Goal: Task Accomplishment & Management: Use online tool/utility

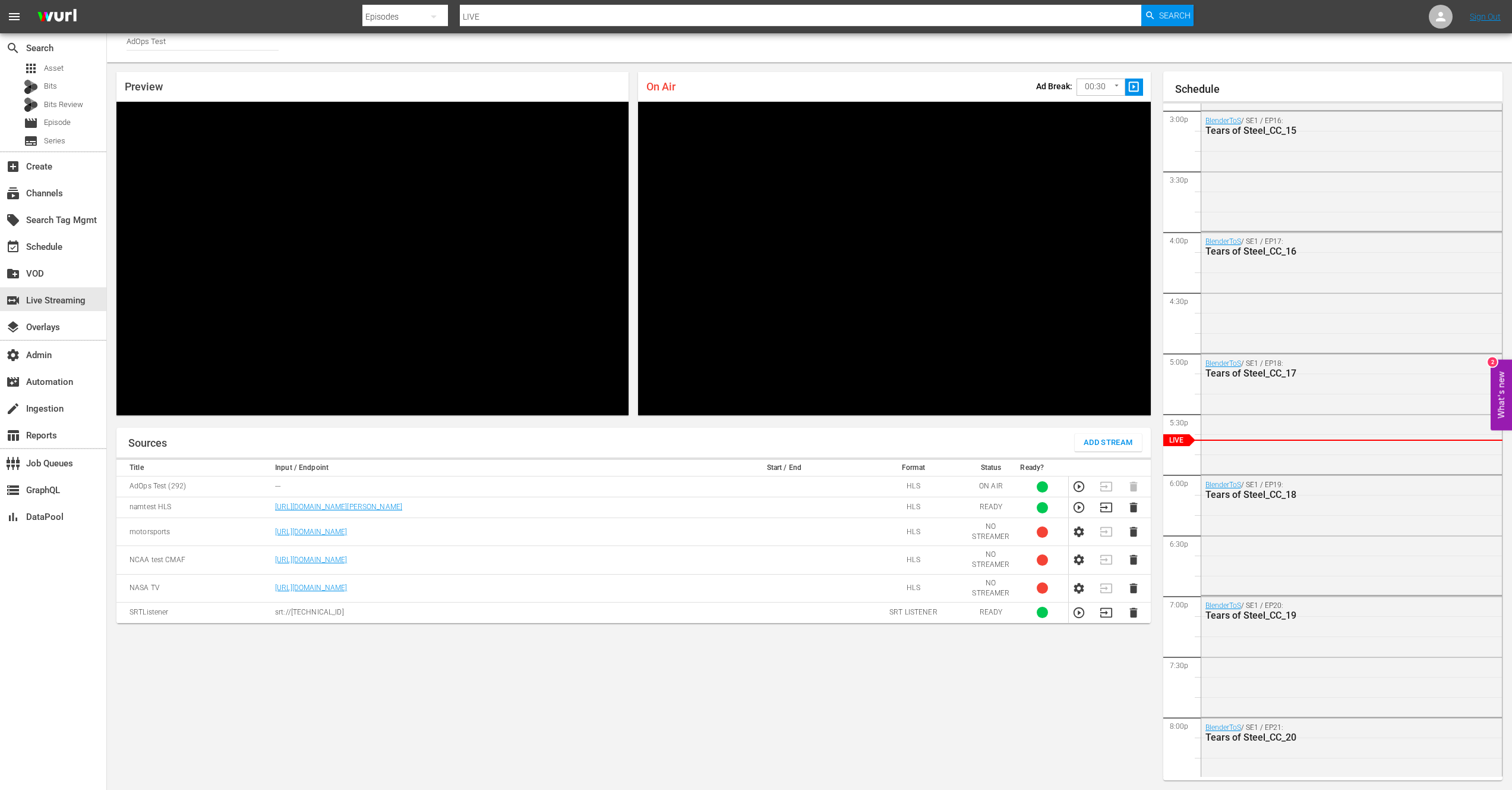
scroll to position [6, 0]
click at [48, 245] on div "event_available Schedule" at bounding box center [33, 244] width 66 height 10
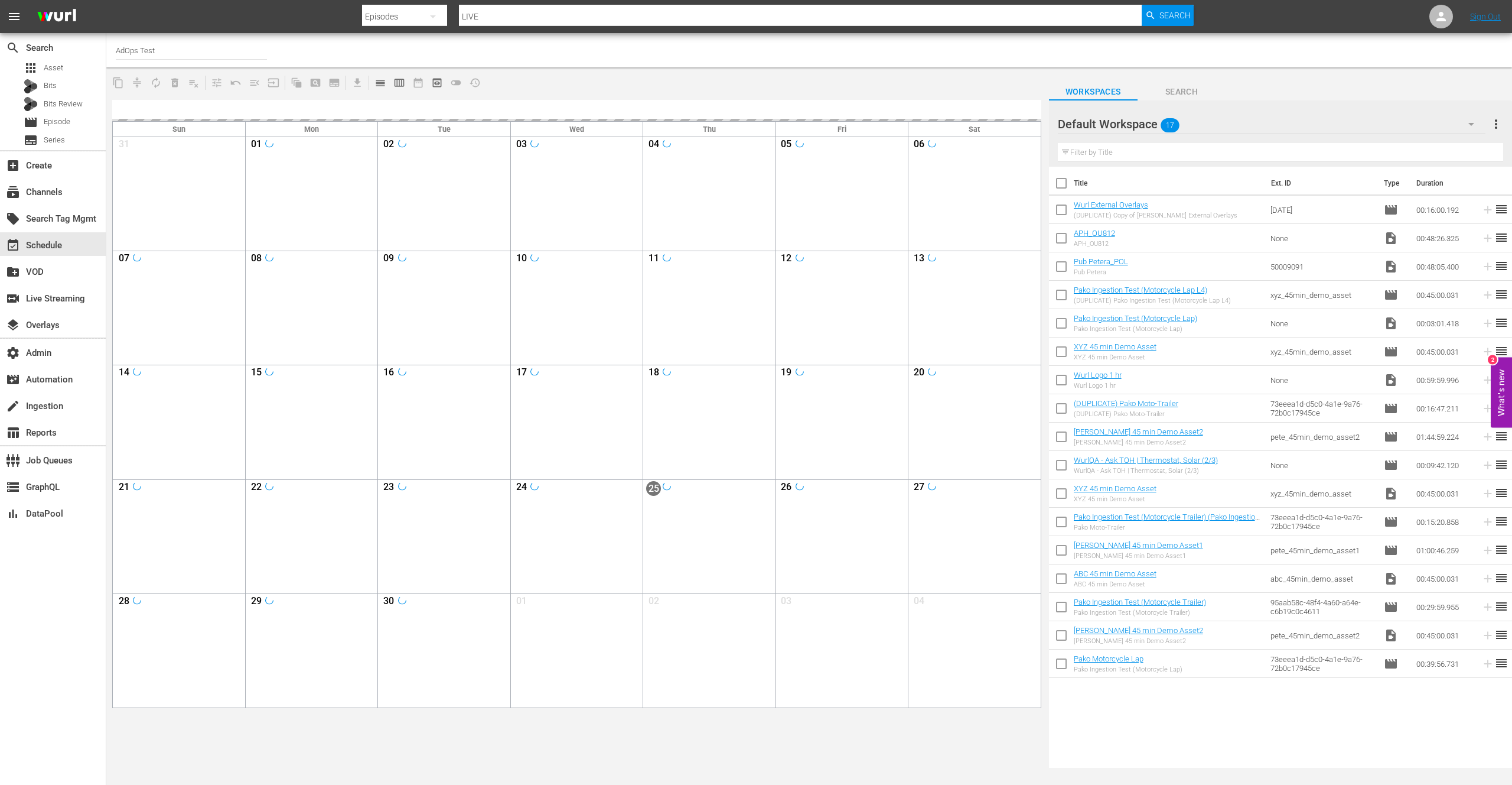
click at [160, 50] on input "AdOps Test" at bounding box center [191, 50] width 151 height 28
drag, startPoint x: 139, startPoint y: 51, endPoint x: 111, endPoint y: 50, distance: 28.0
click at [111, 50] on div "Channel Title AdOps Test" at bounding box center [809, 50] width 1406 height 34
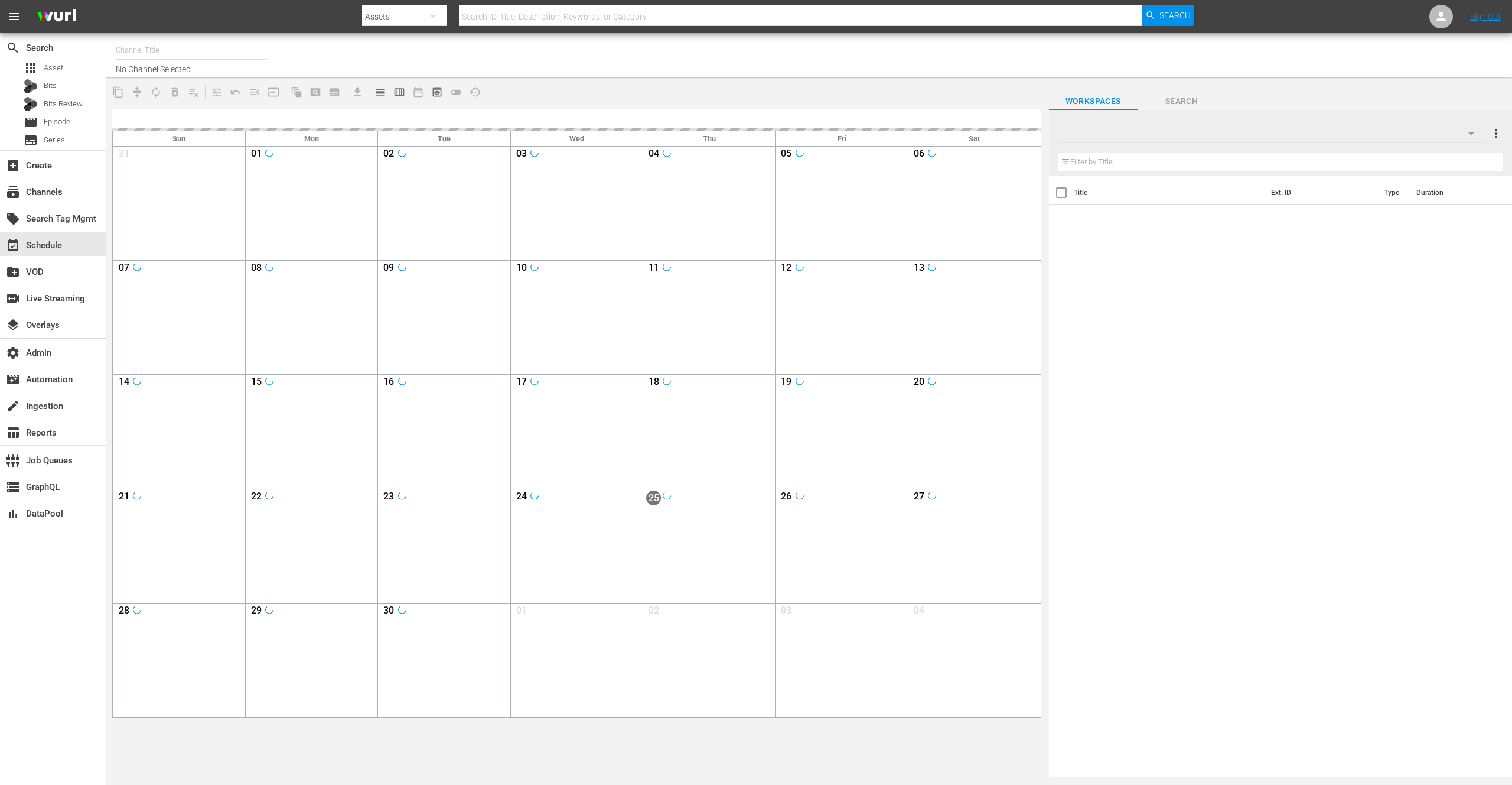
type input "talkSPORT (1979)"
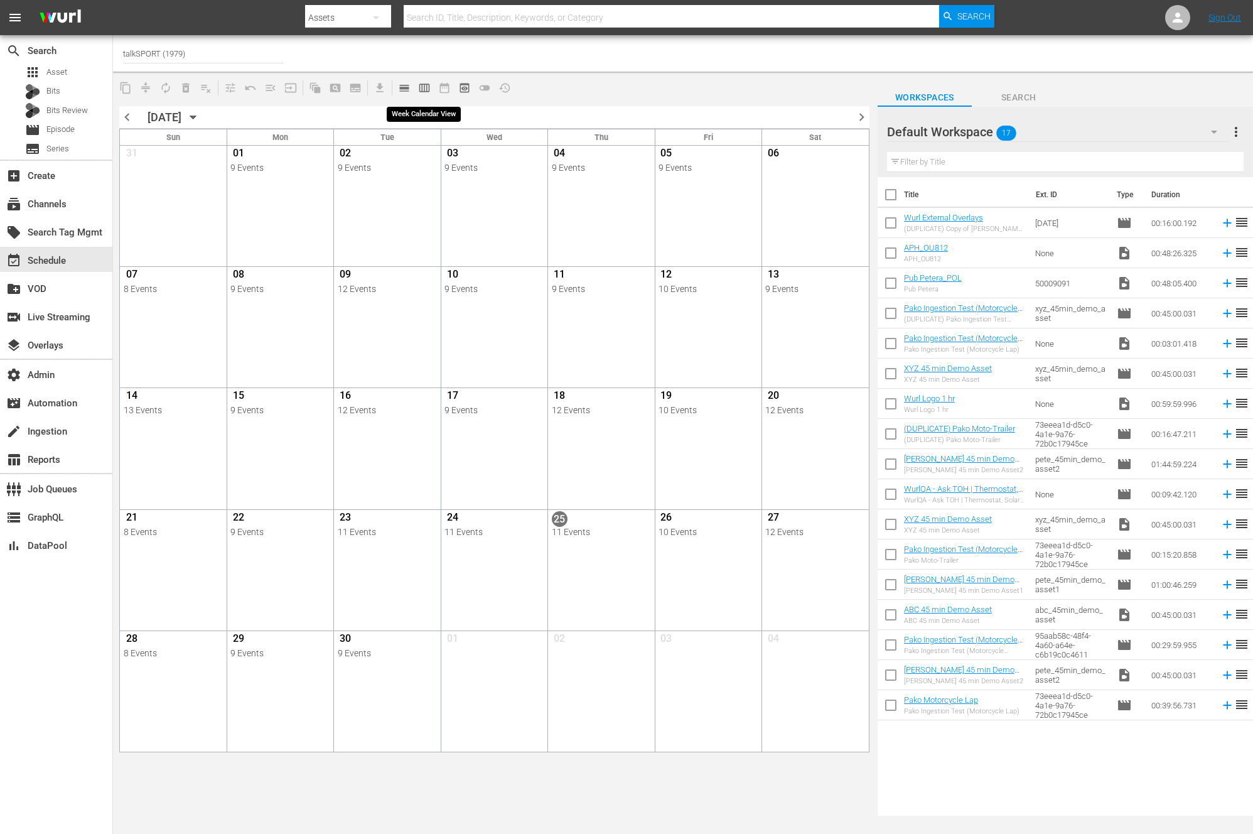
click at [422, 89] on span "calendar_view_week_outlined" at bounding box center [424, 88] width 13 height 13
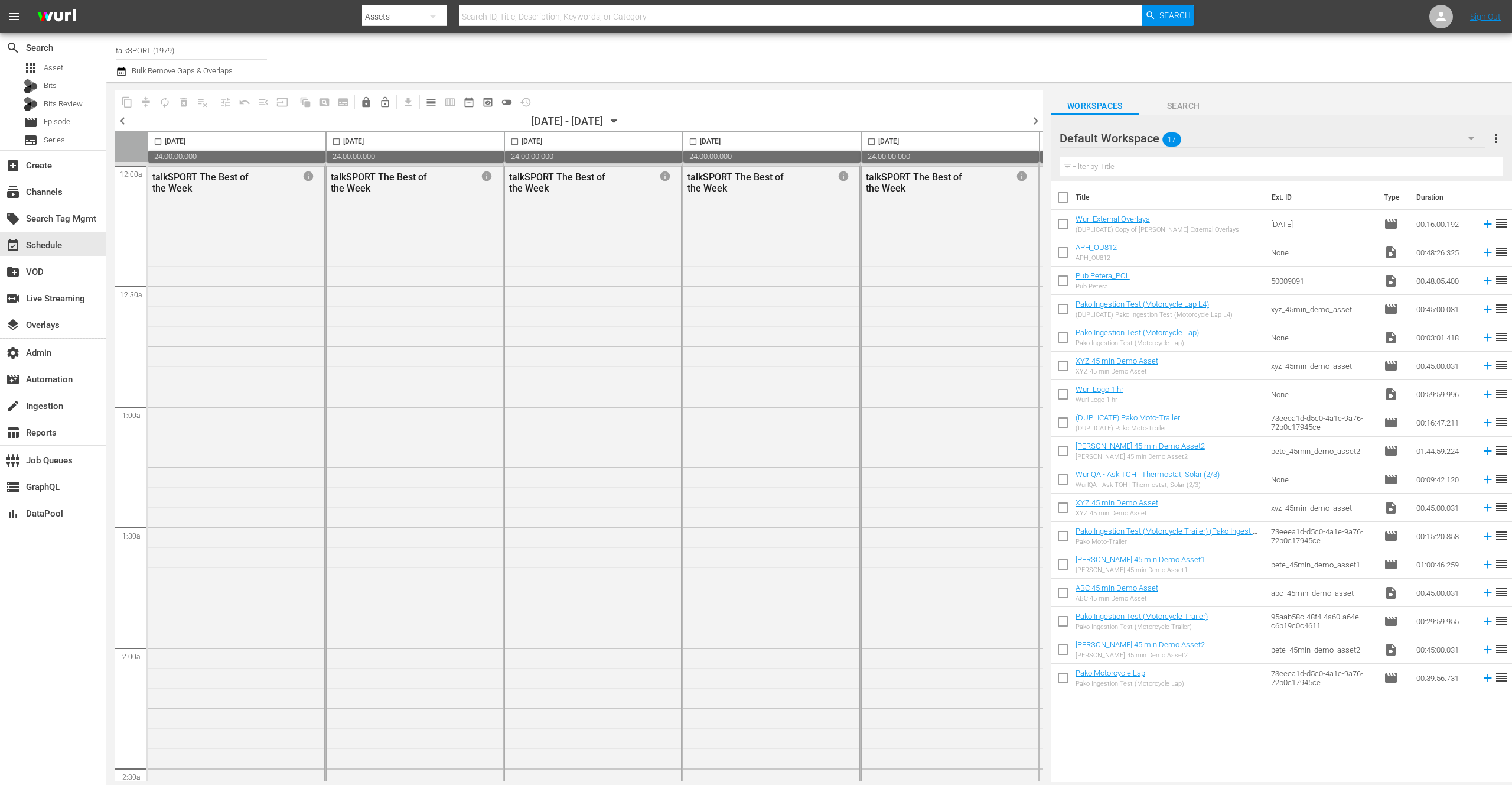
click at [10, 11] on span "menu" at bounding box center [14, 16] width 14 height 14
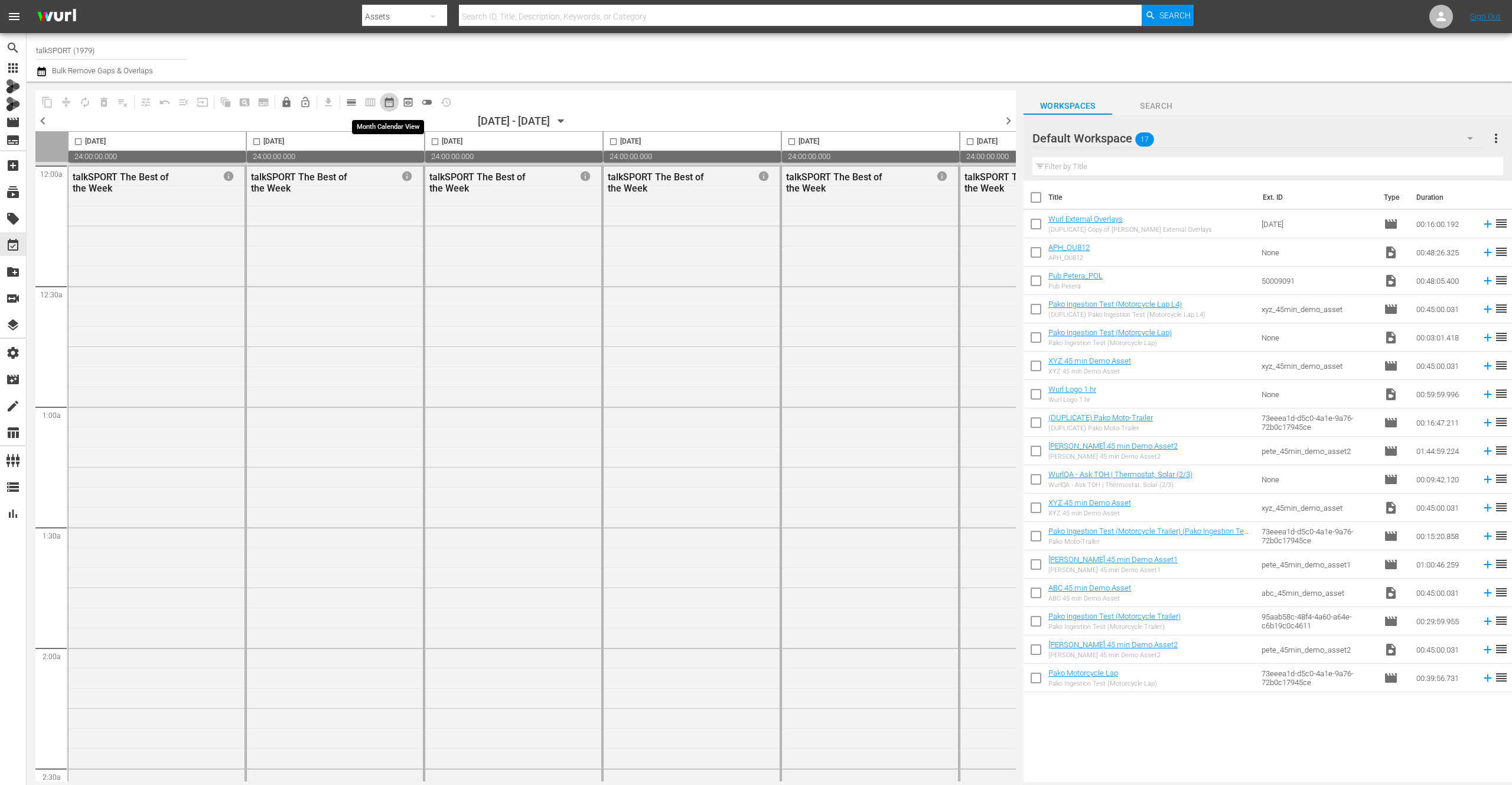
click at [388, 104] on span "date_range_outlined" at bounding box center [389, 102] width 12 height 12
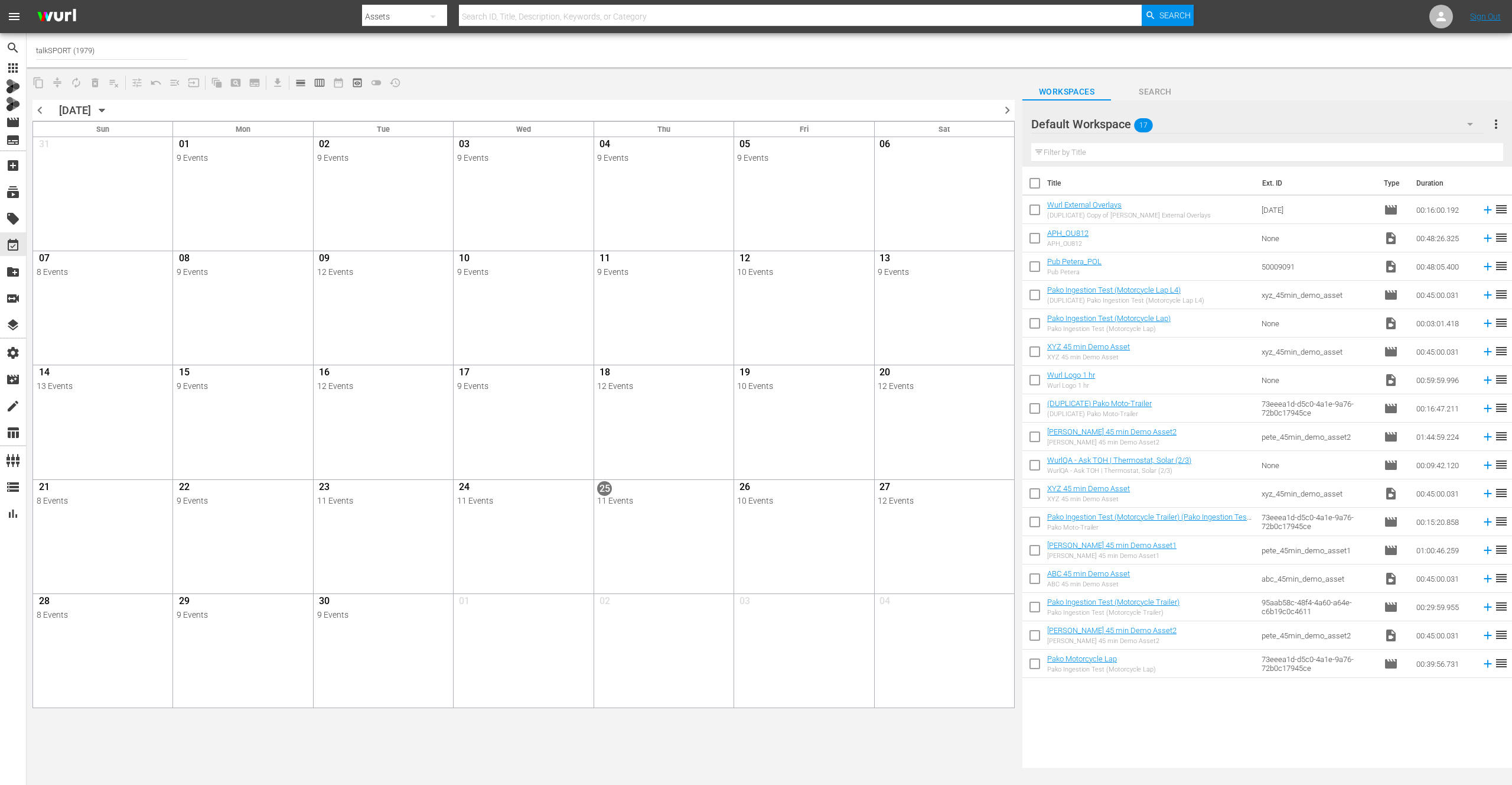
click at [39, 108] on span "chevron_left" at bounding box center [40, 110] width 15 height 15
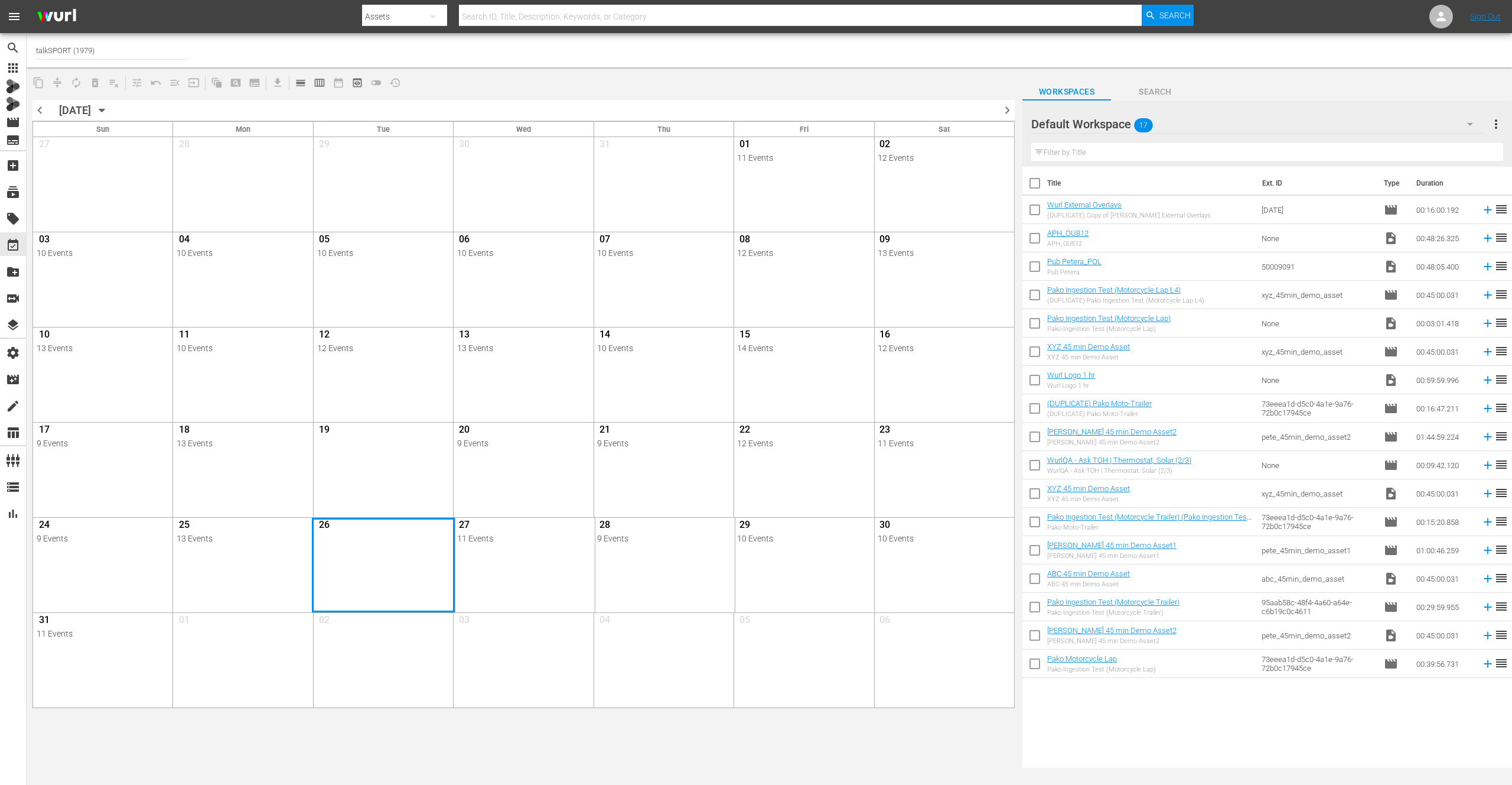
click at [377, 562] on div "Month View" at bounding box center [383, 565] width 143 height 94
click at [441, 544] on div "View Lineup" at bounding box center [440, 543] width 110 height 18
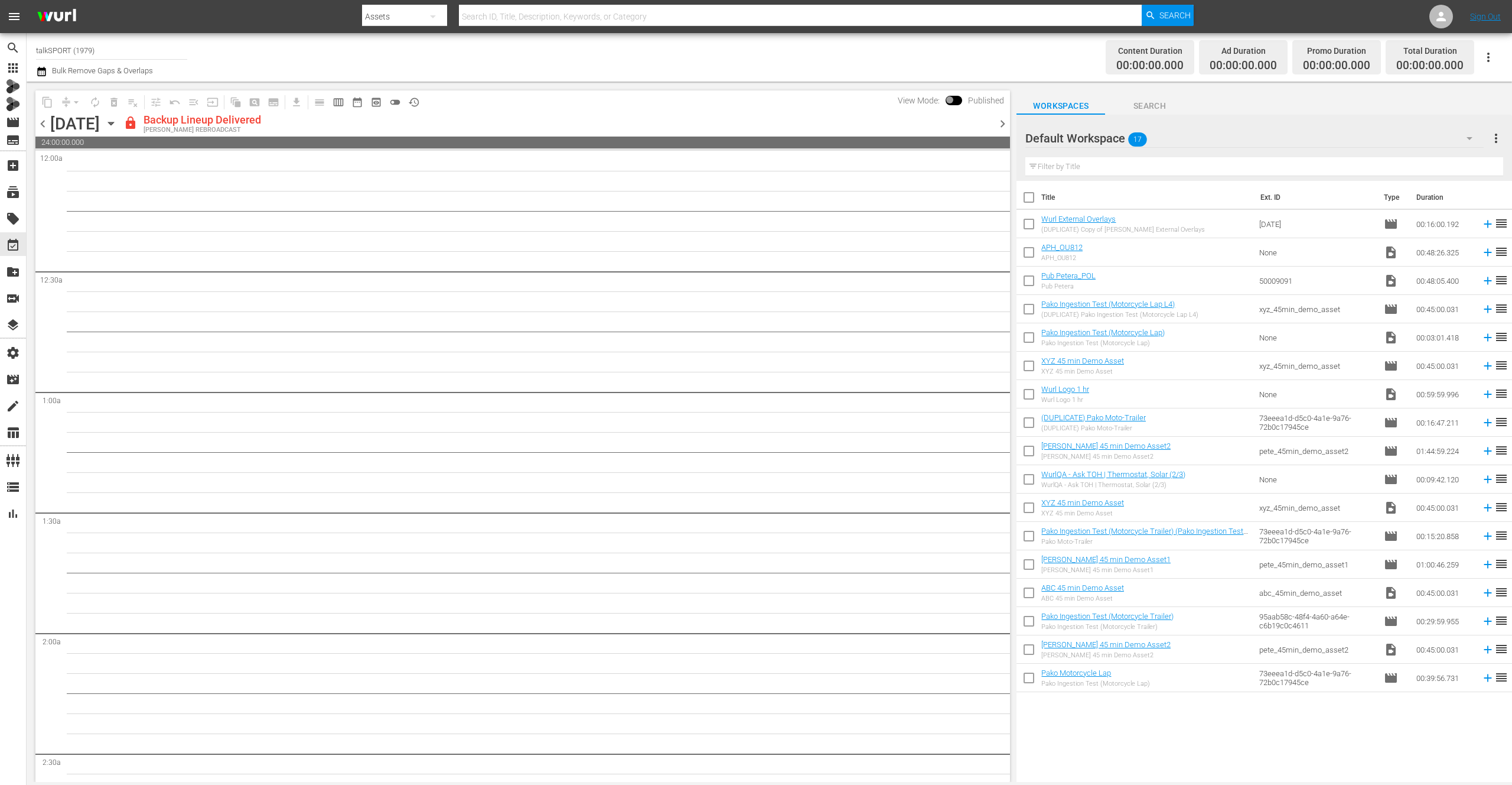
click at [982, 123] on span "chevron_right" at bounding box center [1003, 124] width 15 height 15
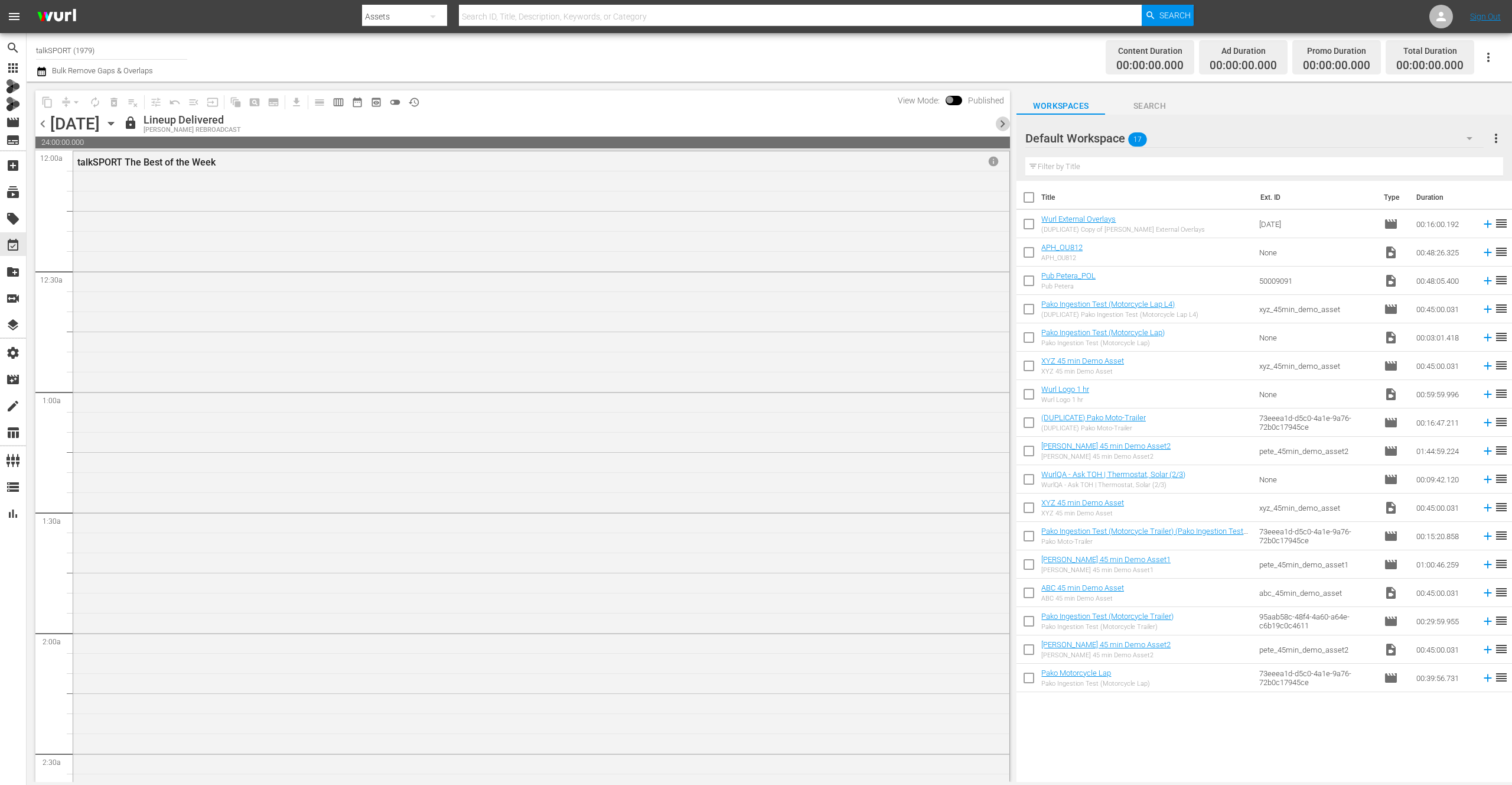
click at [982, 123] on span "chevron_right" at bounding box center [1003, 124] width 15 height 15
click at [45, 125] on span "chevron_left" at bounding box center [43, 124] width 15 height 15
